Goal: Use online tool/utility: Use online tool/utility

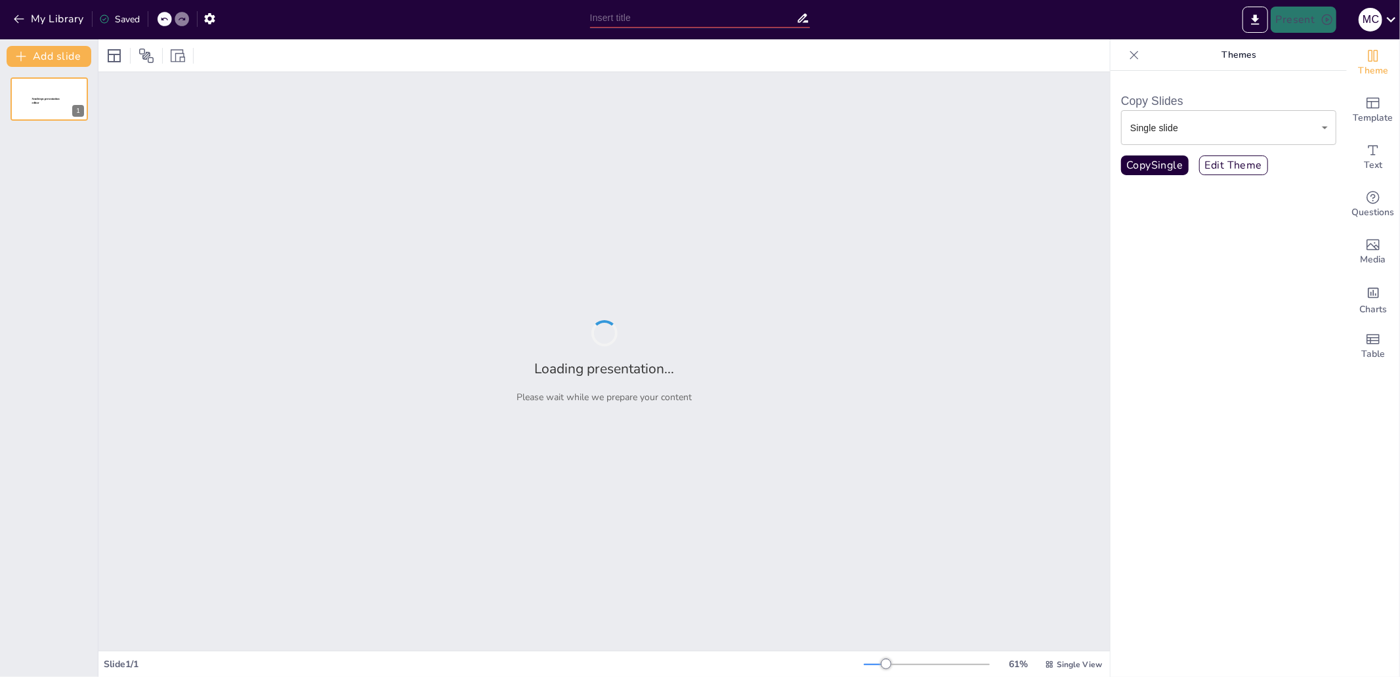
type input "test i"
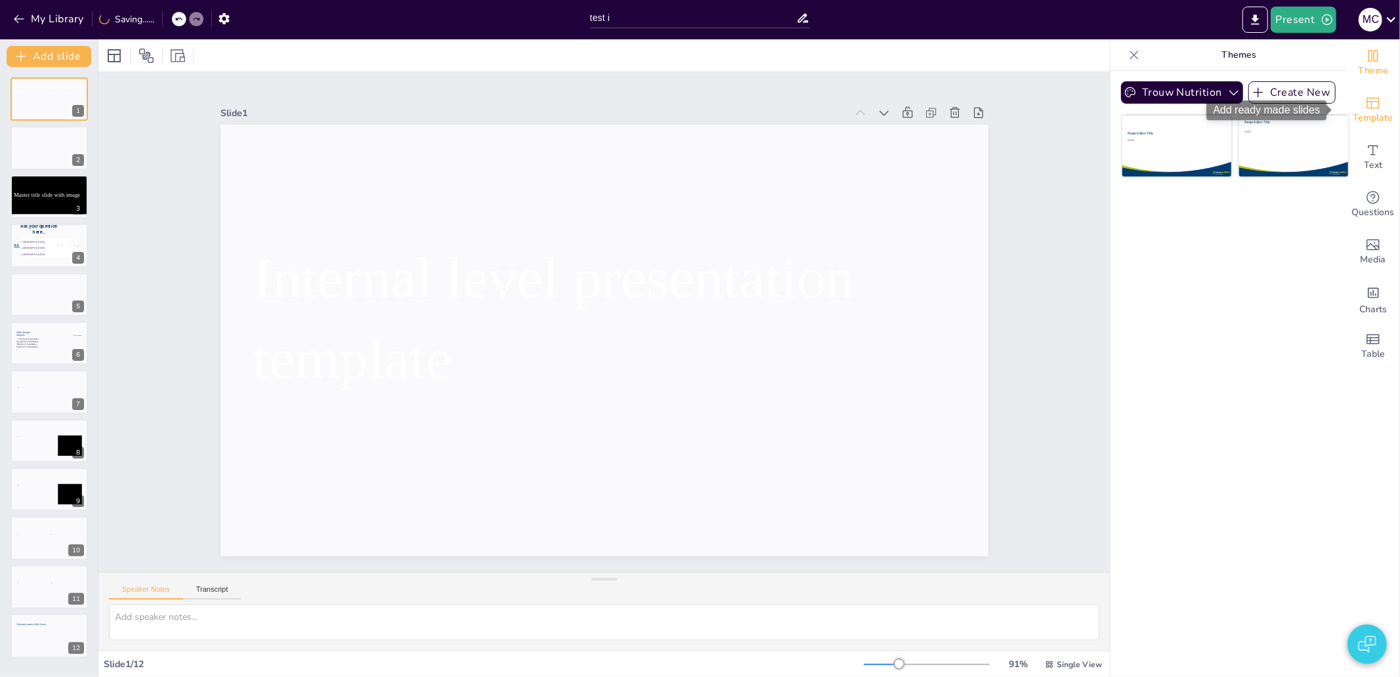
click at [1367, 105] on icon "Add ready made slides" at bounding box center [1373, 103] width 13 height 11
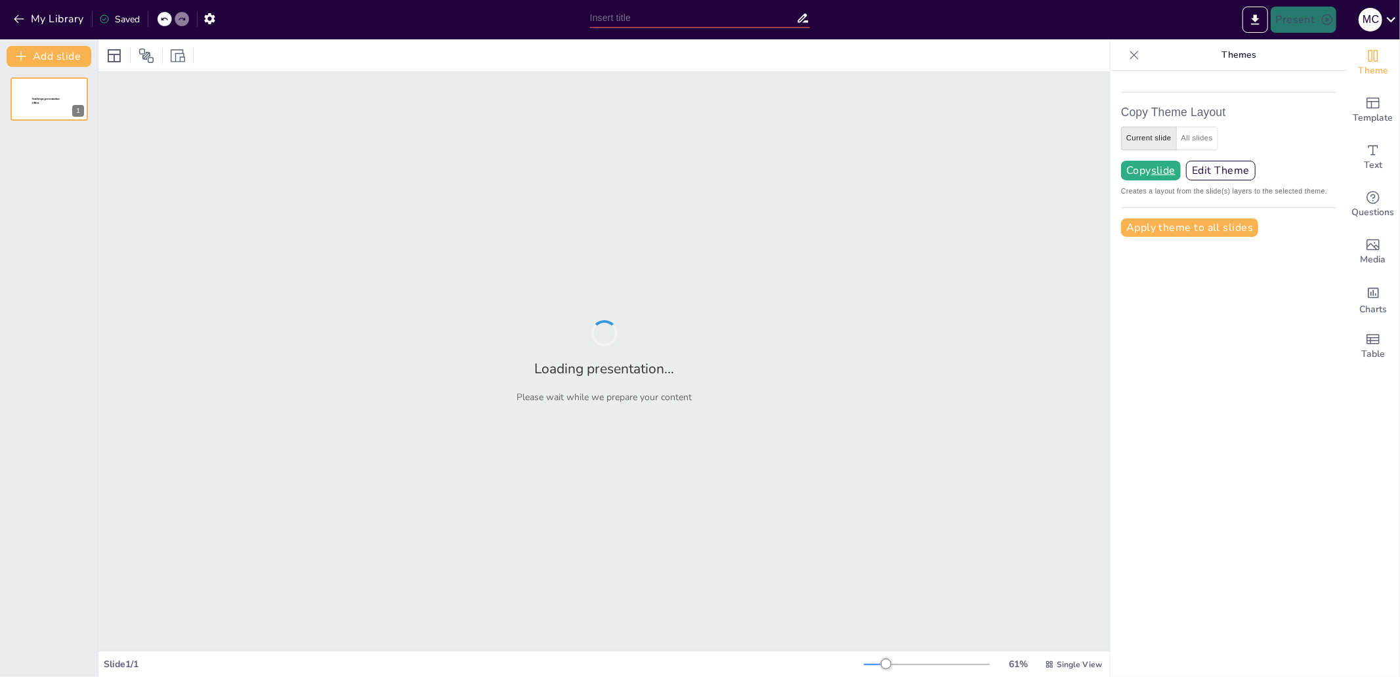
type input "test i"
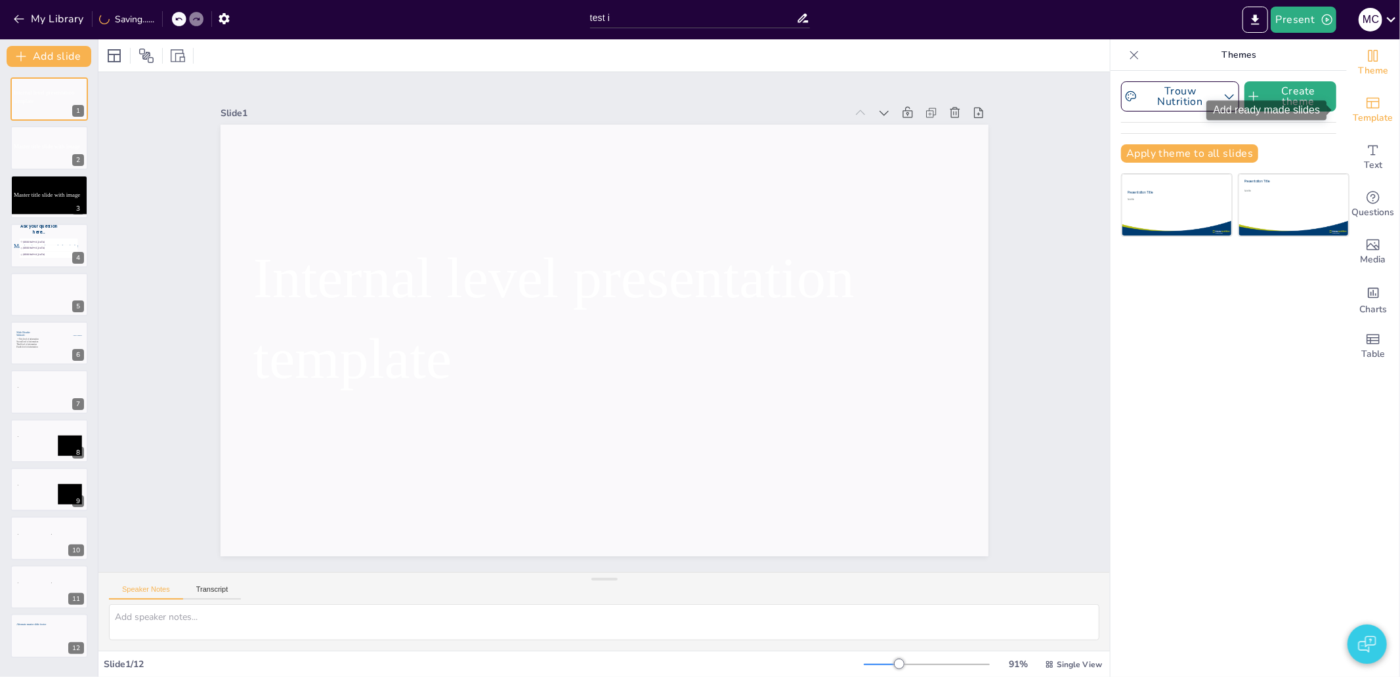
click at [1367, 109] on icon "Add ready made slides" at bounding box center [1373, 103] width 16 height 16
